Goal: Transaction & Acquisition: Purchase product/service

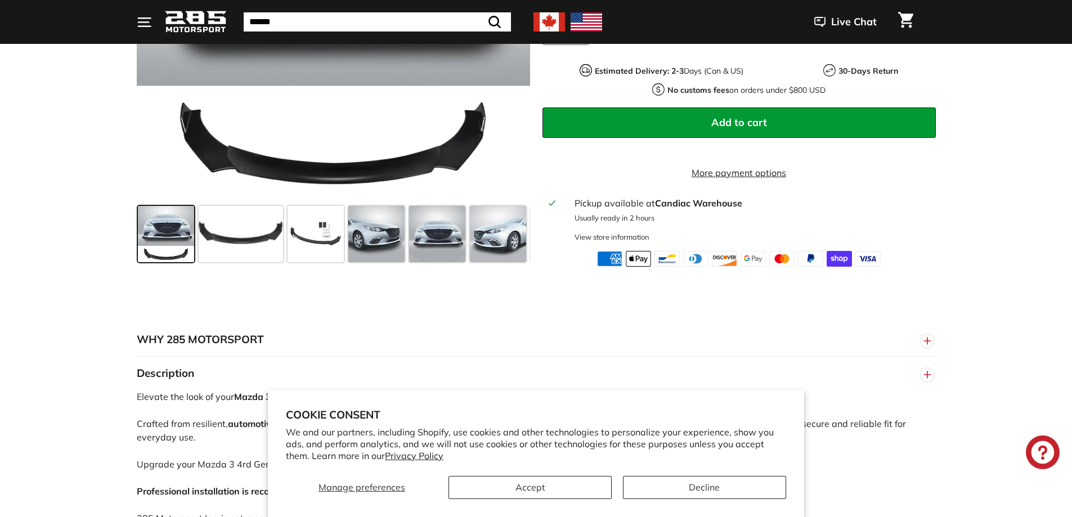
scroll to position [394, 0]
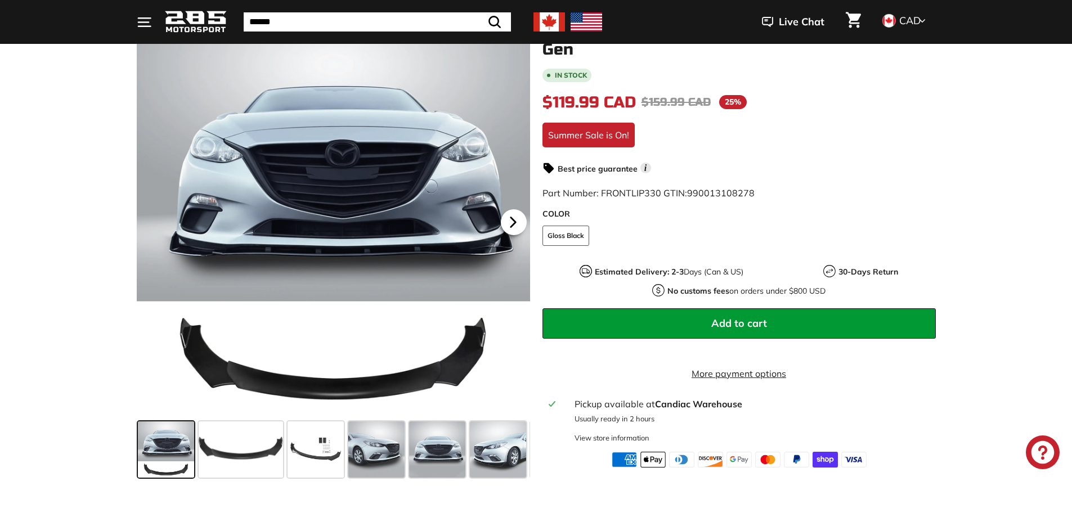
click at [517, 228] on icon at bounding box center [513, 222] width 26 height 26
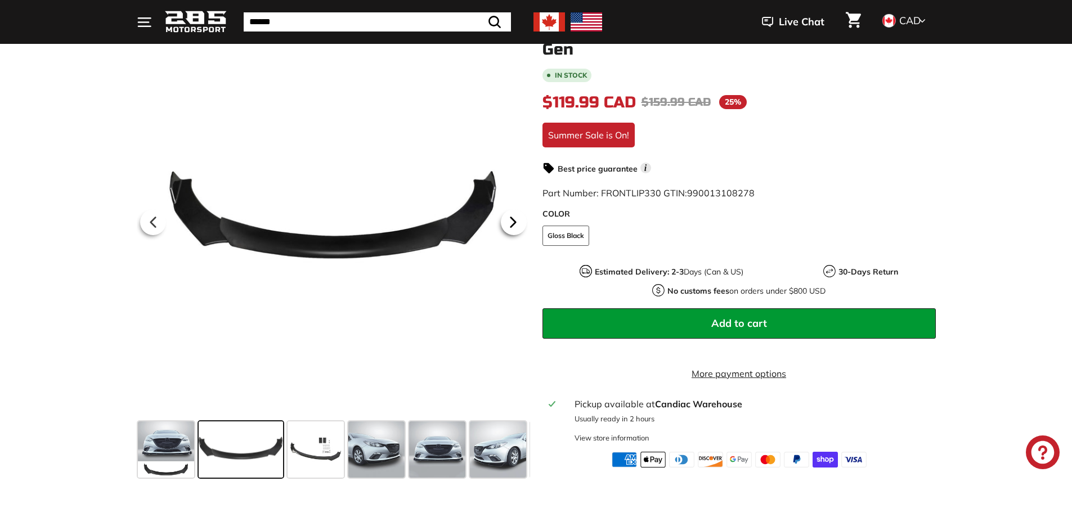
click at [517, 228] on icon at bounding box center [513, 222] width 26 height 26
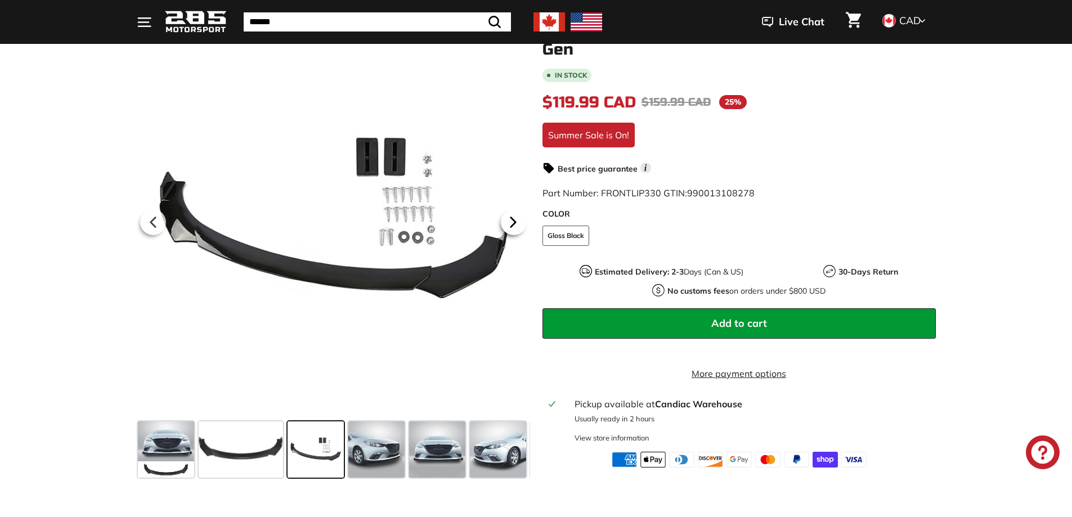
click at [517, 228] on icon at bounding box center [513, 222] width 26 height 26
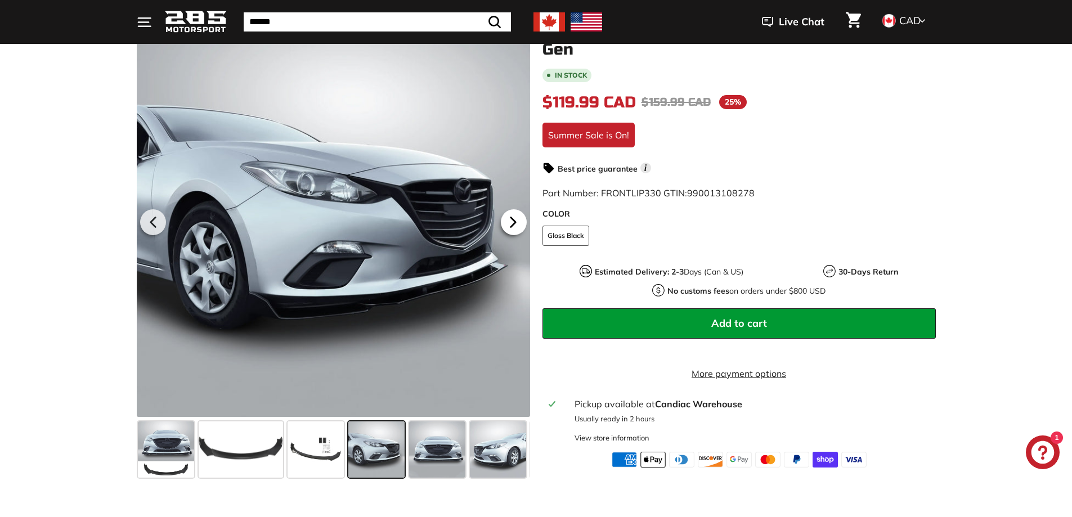
click at [517, 228] on icon at bounding box center [513, 222] width 26 height 26
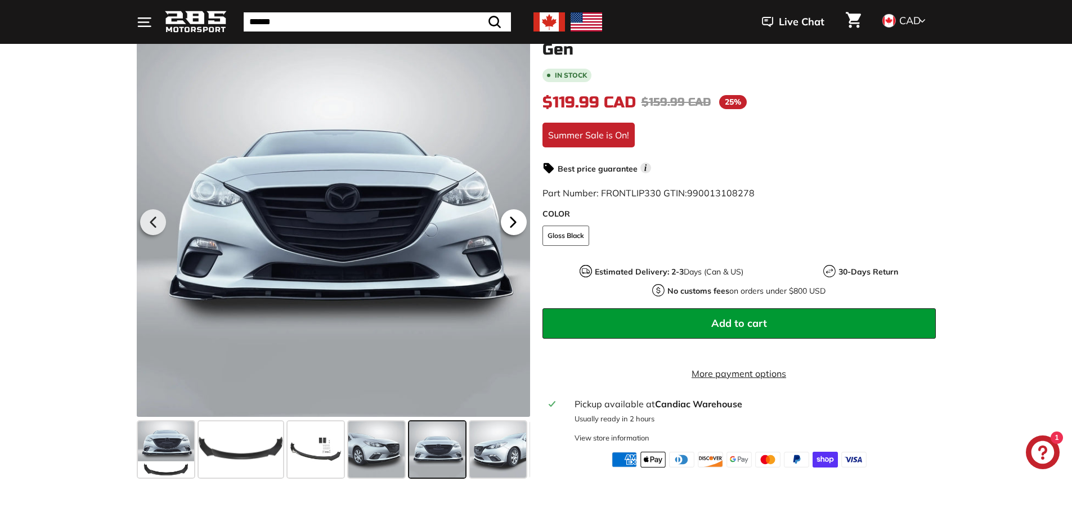
click at [517, 228] on icon at bounding box center [513, 222] width 26 height 26
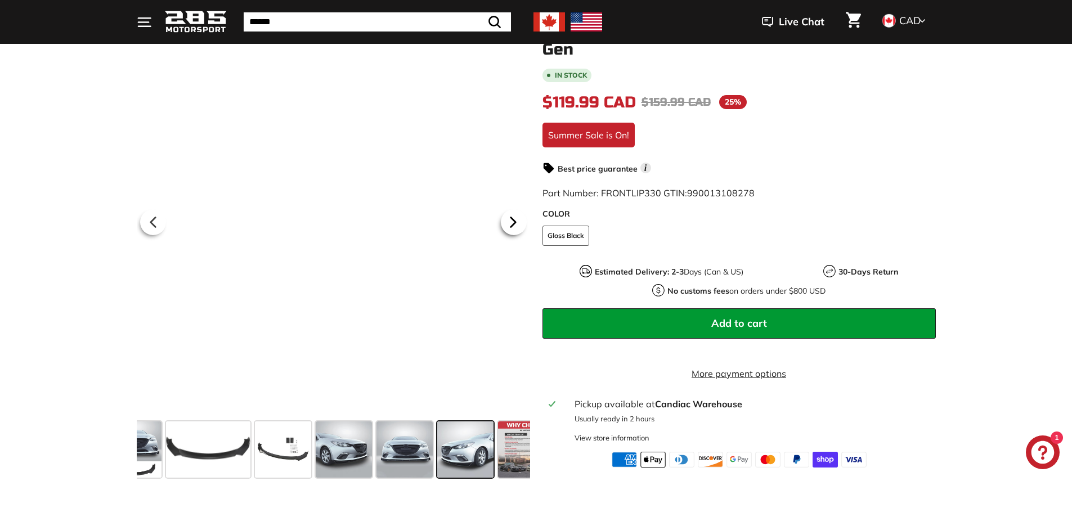
scroll to position [0, 59]
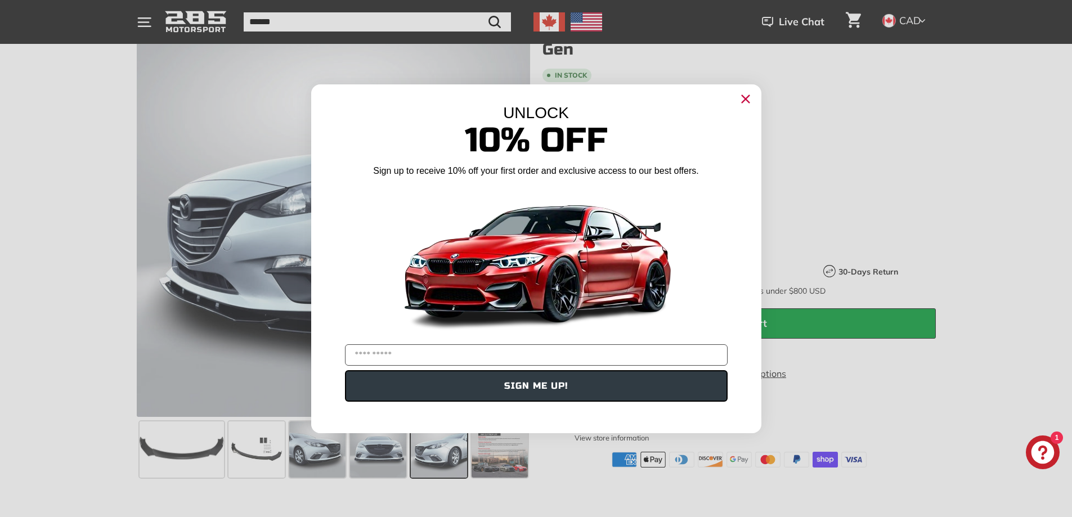
click at [745, 100] on icon "Close dialog" at bounding box center [745, 98] width 7 height 7
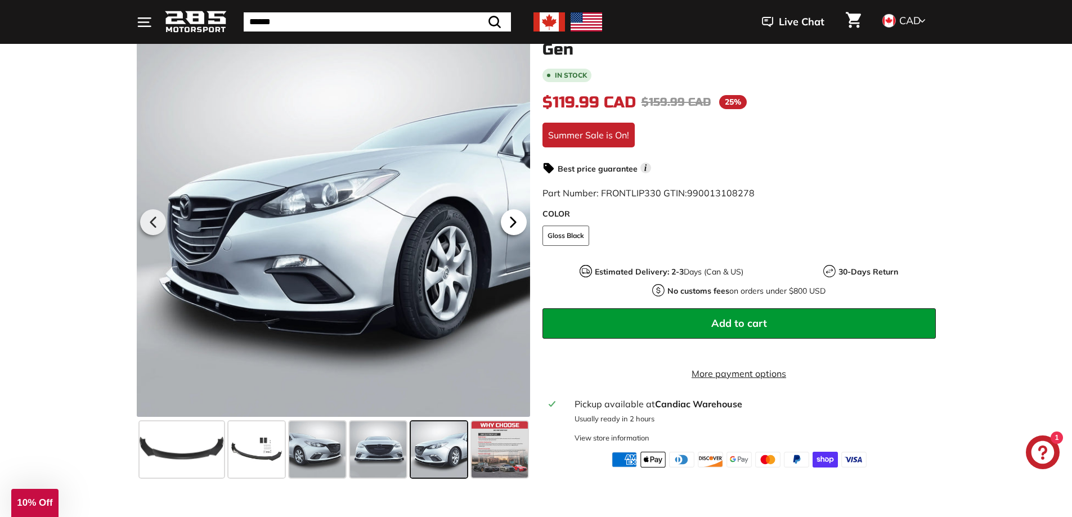
click at [510, 231] on icon at bounding box center [513, 222] width 26 height 26
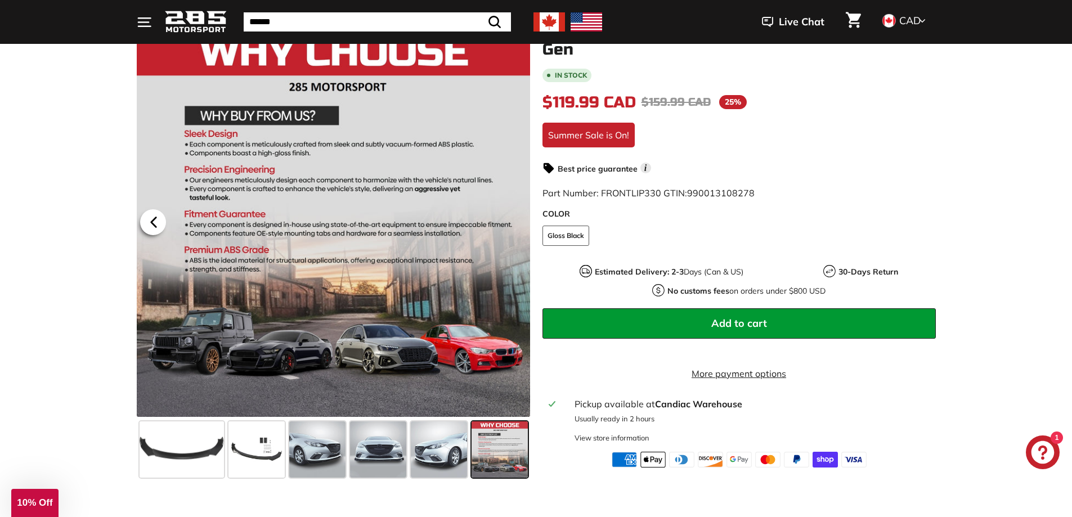
click at [144, 223] on icon at bounding box center [154, 222] width 26 height 26
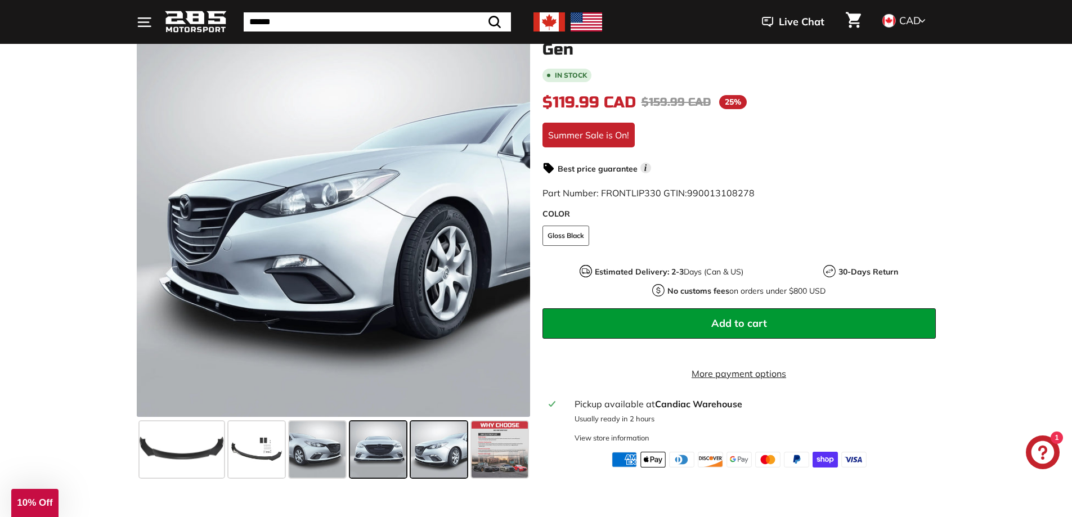
click at [360, 446] on span at bounding box center [378, 449] width 56 height 56
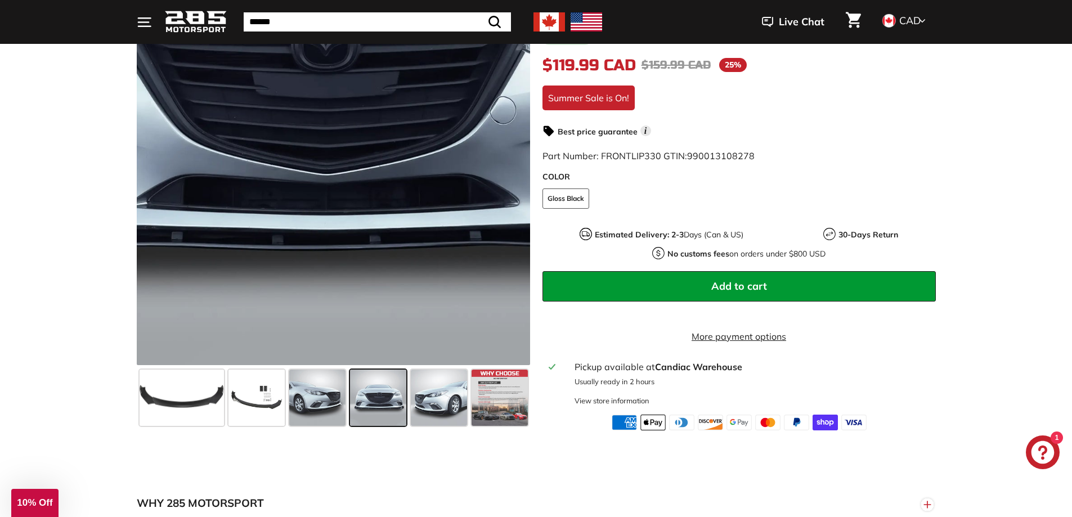
scroll to position [225, 0]
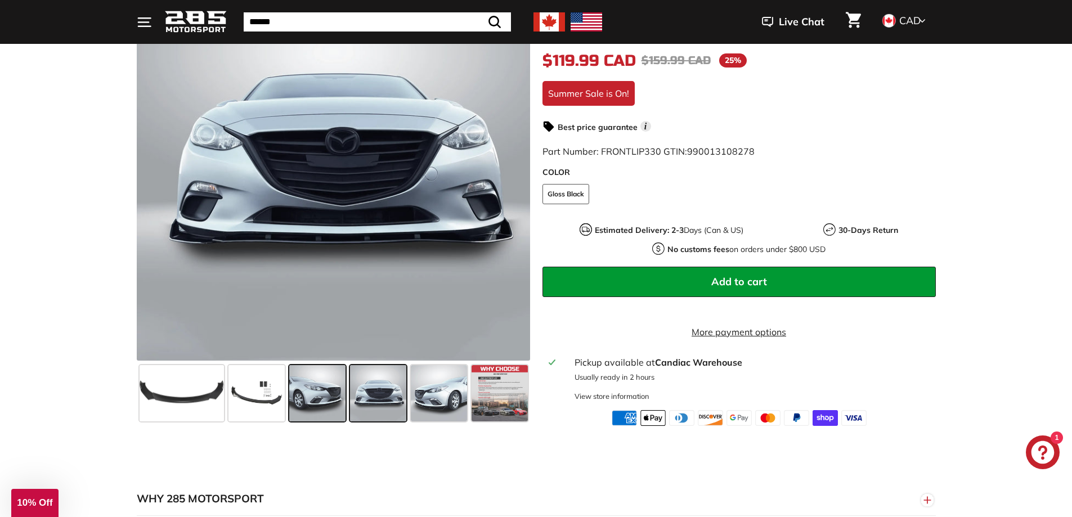
click at [313, 385] on span at bounding box center [317, 393] width 56 height 56
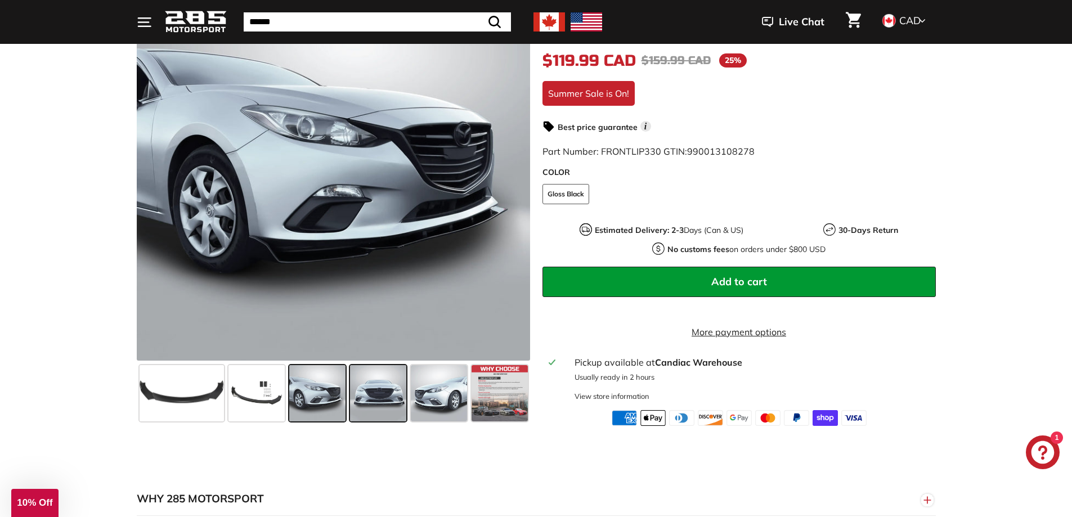
click at [380, 393] on span at bounding box center [378, 393] width 56 height 56
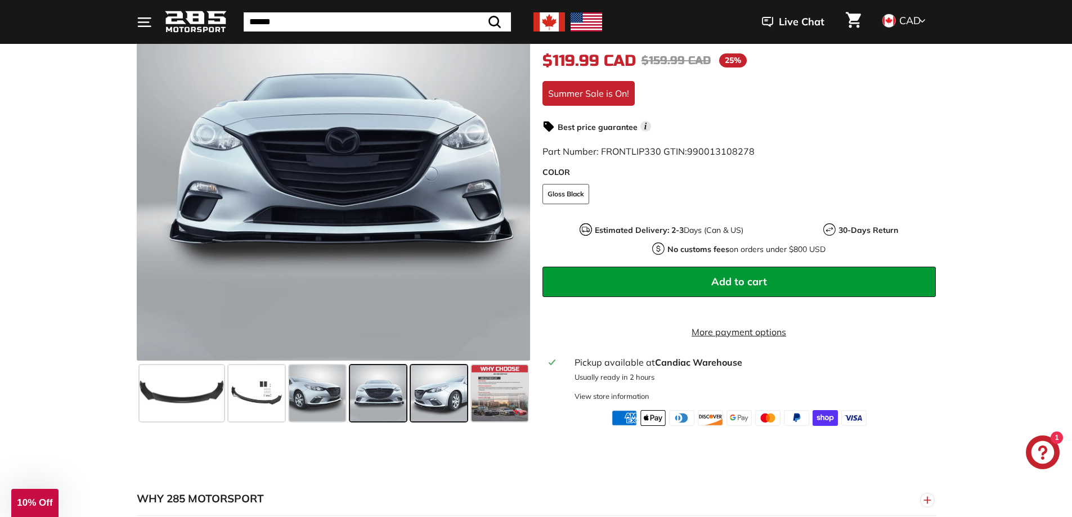
click at [435, 393] on span at bounding box center [439, 393] width 56 height 56
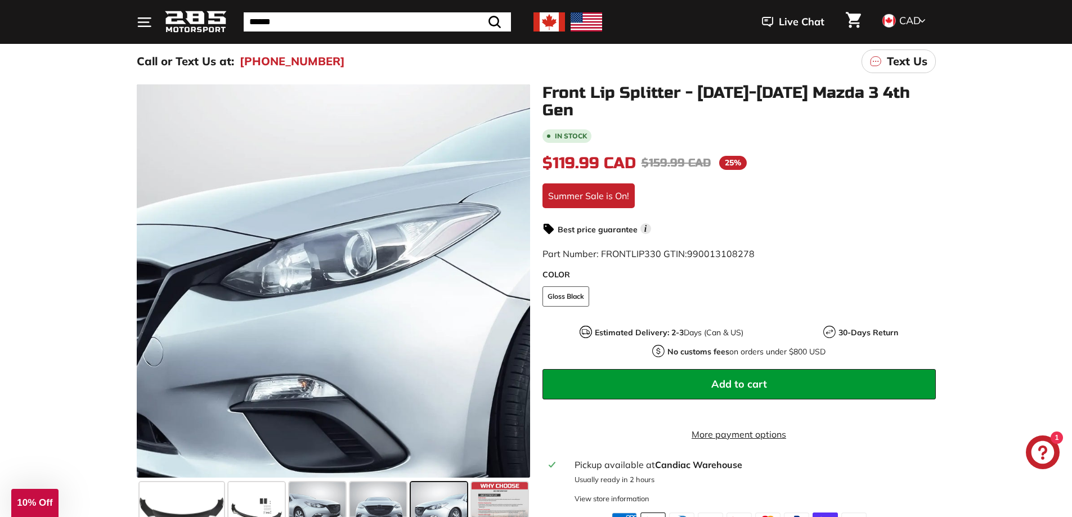
scroll to position [113, 0]
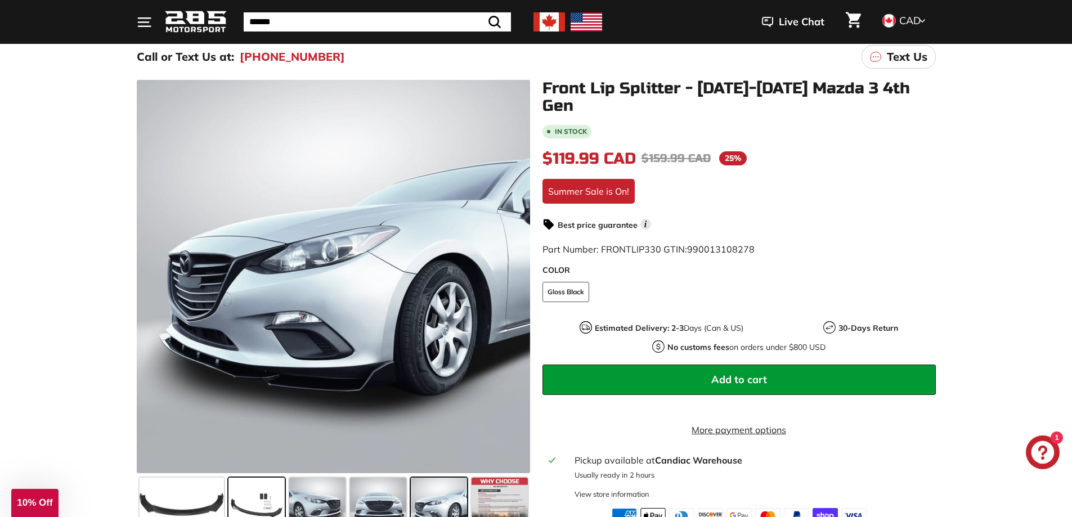
click at [271, 496] on span at bounding box center [256, 506] width 56 height 56
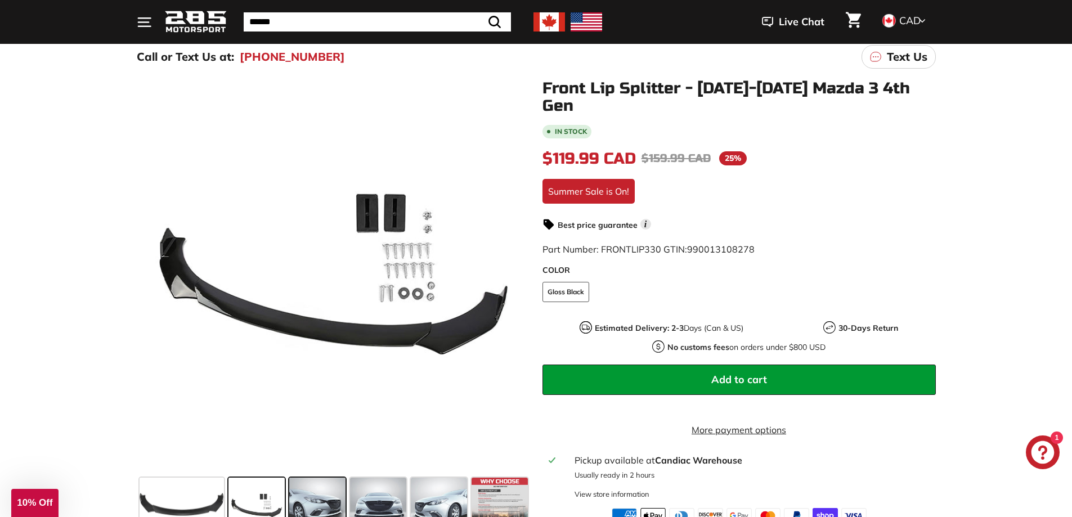
click at [333, 512] on span at bounding box center [317, 506] width 56 height 56
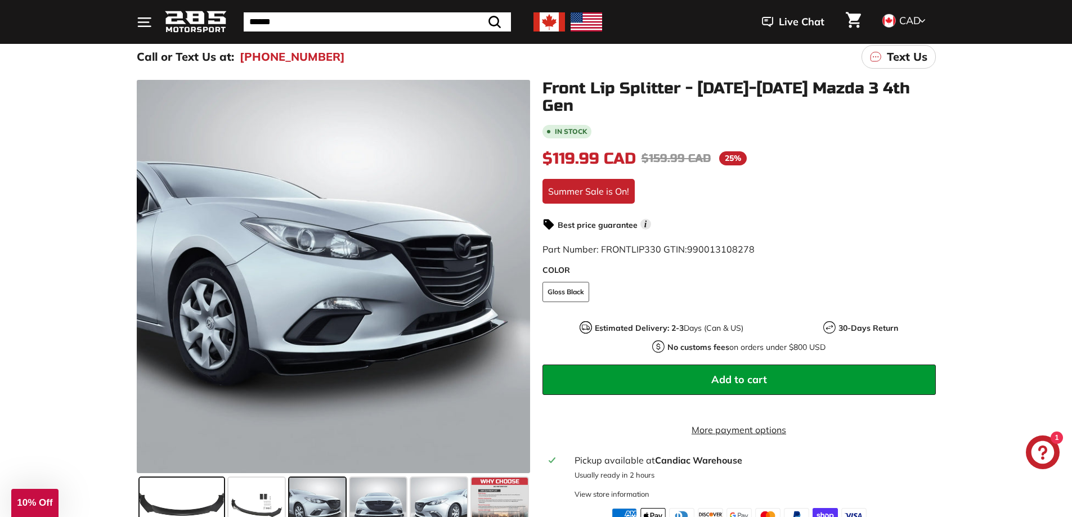
click at [216, 477] on div at bounding box center [181, 506] width 89 height 61
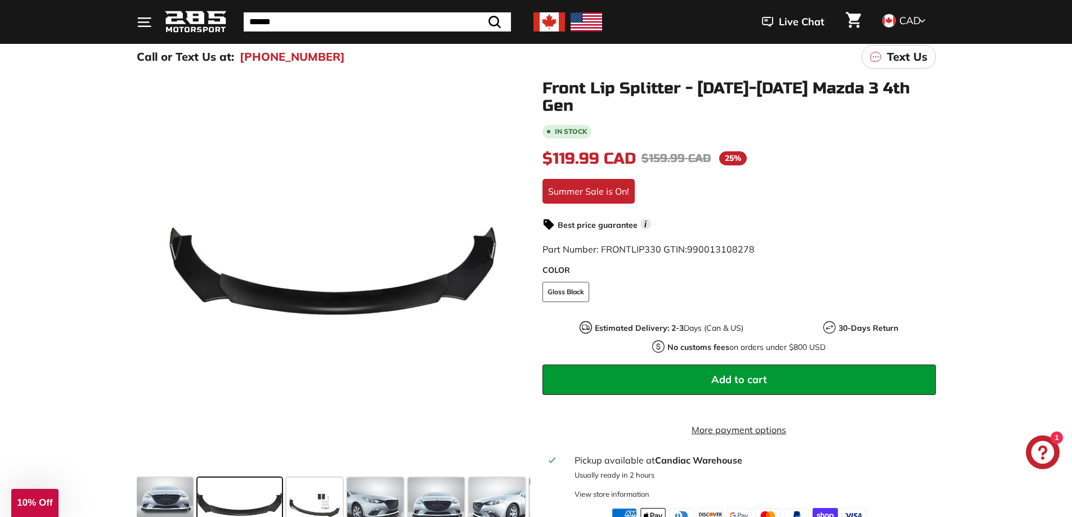
scroll to position [0, 0]
click at [356, 495] on span at bounding box center [376, 506] width 56 height 56
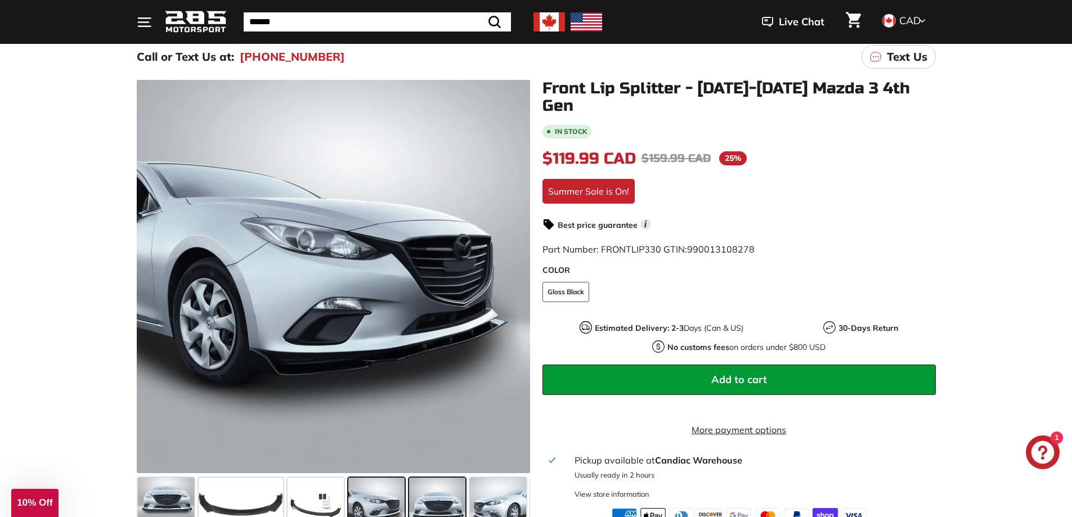
click at [439, 488] on span at bounding box center [437, 506] width 56 height 56
